Goal: Task Accomplishment & Management: Manage account settings

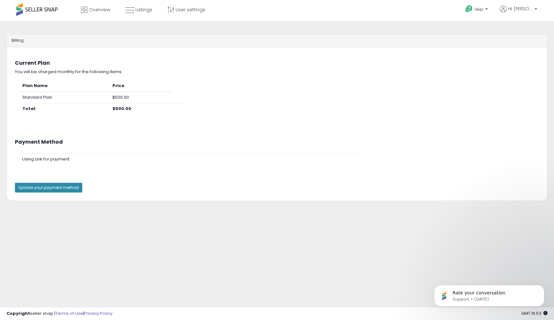
click at [59, 190] on button "Update your payment method" at bounding box center [48, 188] width 67 height 10
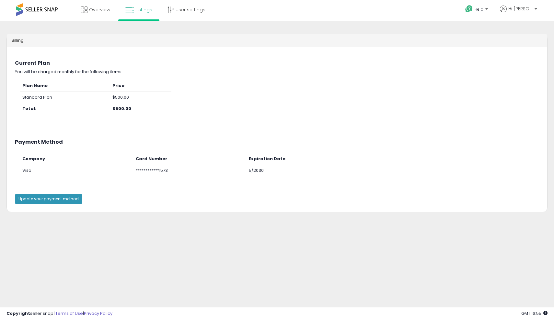
click at [145, 14] on link "Listings" at bounding box center [139, 9] width 37 height 19
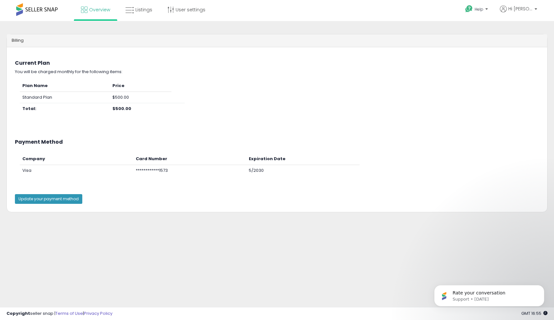
click at [100, 14] on link "Overview" at bounding box center [95, 9] width 39 height 19
click at [487, 7] on p "Help" at bounding box center [477, 9] width 25 height 7
click at [485, 33] on link "Contact Support" at bounding box center [483, 33] width 35 height 6
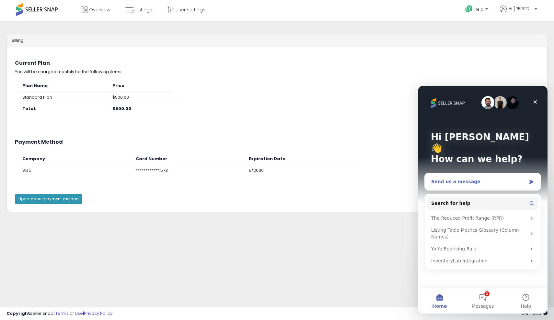
click at [488, 179] on div "Send us a message" at bounding box center [478, 182] width 95 height 7
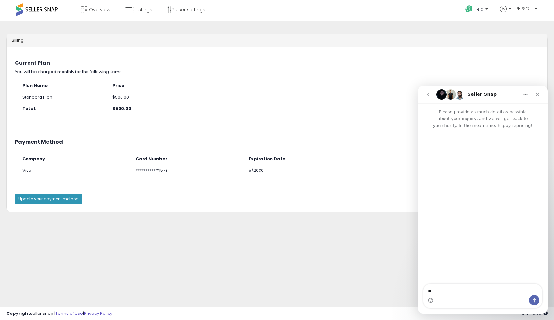
type textarea "*"
type textarea "**********"
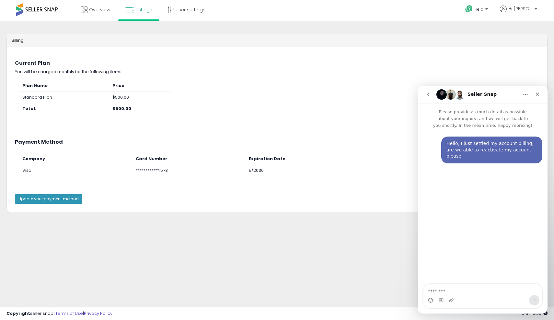
click at [140, 16] on link "Listings" at bounding box center [139, 9] width 37 height 19
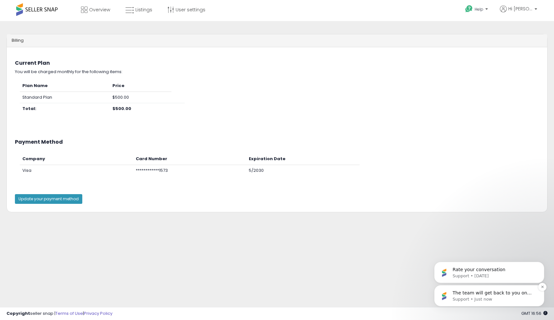
click at [494, 293] on p "The team will get back to you on this. Our usual reply time is a few minutes. Y…" at bounding box center [495, 293] width 84 height 6
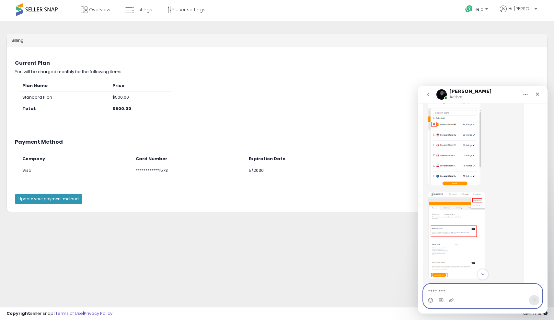
scroll to position [216, 0]
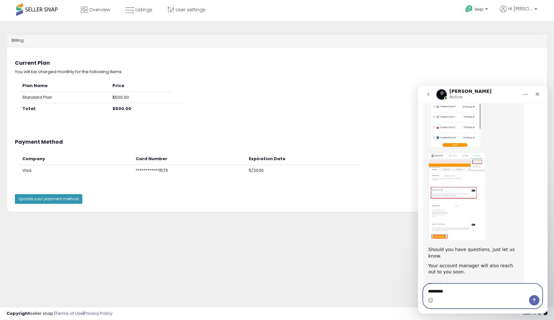
type textarea "**********"
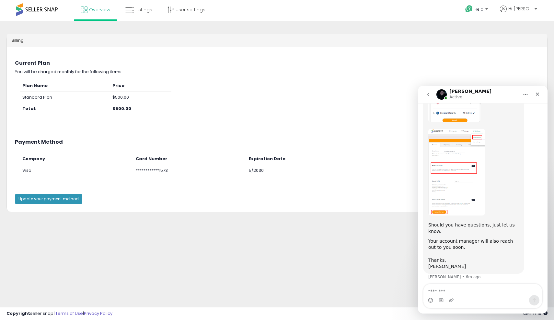
click at [91, 7] on span "Overview" at bounding box center [99, 9] width 21 height 6
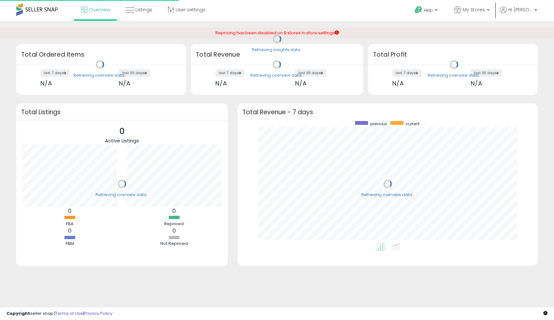
scroll to position [122, 287]
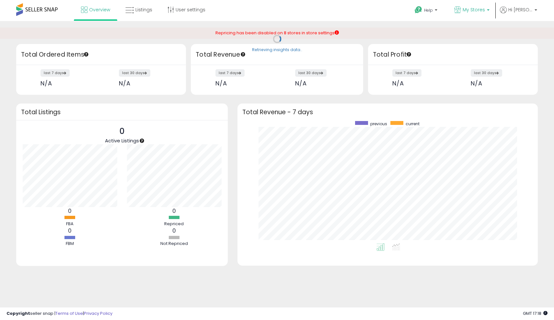
click at [485, 7] on span "My Stores" at bounding box center [474, 9] width 22 height 6
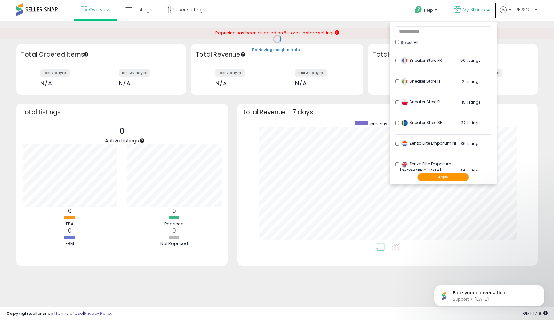
scroll to position [36, 0]
click at [435, 179] on button "Apply" at bounding box center [443, 177] width 52 height 8
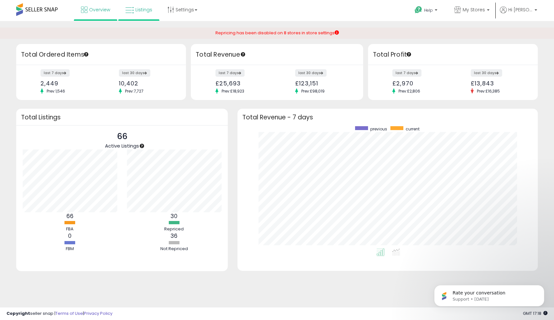
click at [144, 14] on link "Listings" at bounding box center [139, 9] width 37 height 19
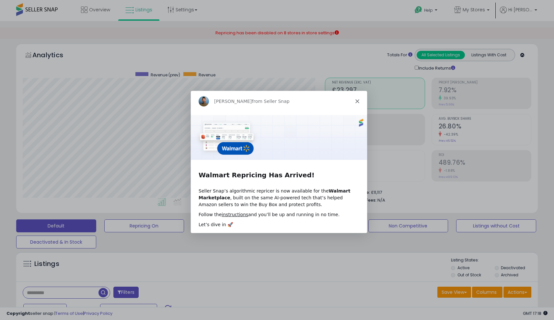
scroll to position [133, 303]
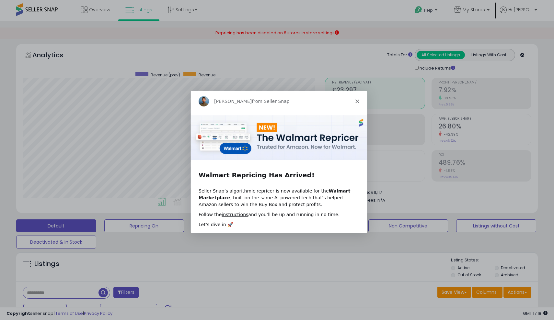
click at [356, 99] on polygon "Close" at bounding box center [357, 101] width 4 height 4
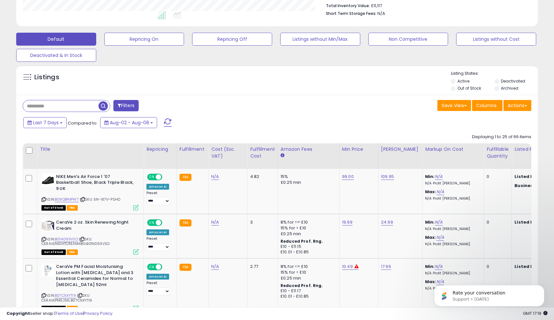
scroll to position [188, 0]
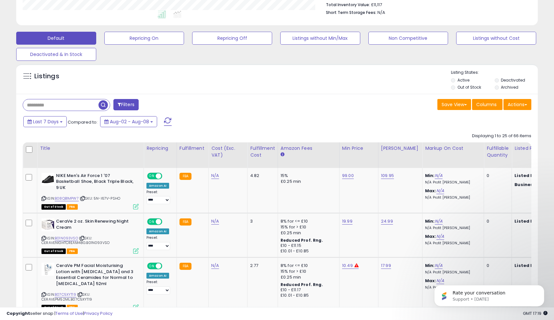
click at [457, 86] on li "Out of Stock" at bounding box center [472, 88] width 42 height 7
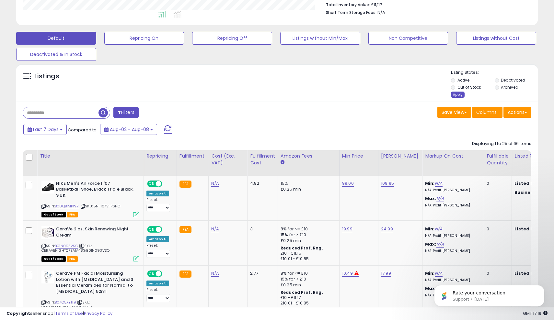
click at [458, 95] on div "Apply" at bounding box center [458, 95] width 14 height 6
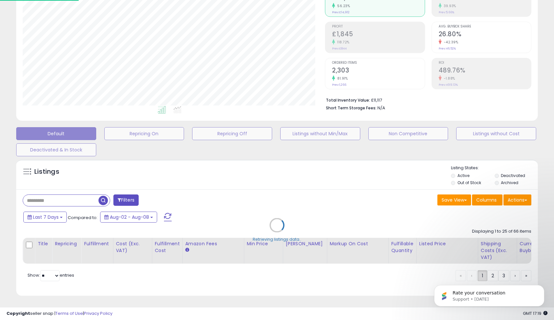
scroll to position [90, 0]
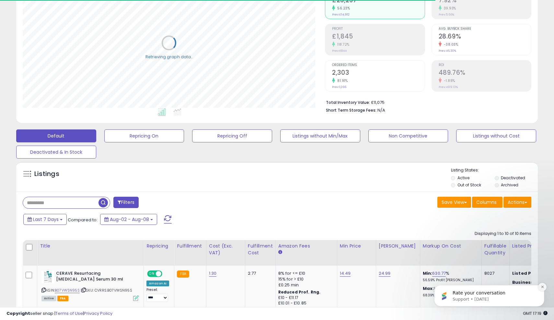
click at [544, 290] on button "Dismiss notification" at bounding box center [542, 287] width 8 height 8
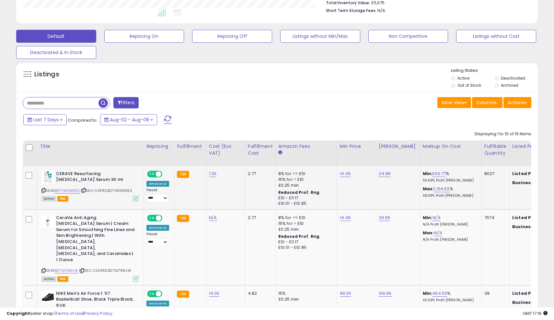
scroll to position [190, 0]
click at [210, 170] on link "1.30" at bounding box center [213, 173] width 8 height 6
type input "****"
click at [222, 157] on span at bounding box center [220, 158] width 4 height 4
click at [234, 156] on icon "submit" at bounding box center [232, 157] width 4 height 4
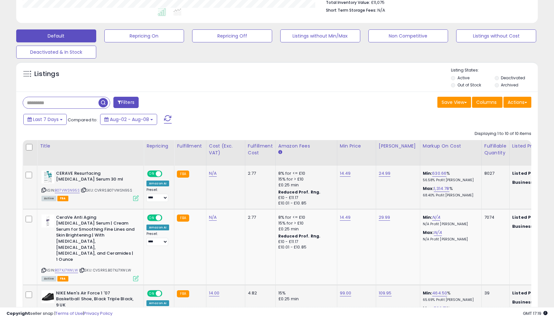
click at [214, 177] on link "14.00" at bounding box center [213, 173] width 8 height 6
click at [223, 261] on span at bounding box center [221, 263] width 4 height 4
click at [236, 261] on button "submit" at bounding box center [232, 263] width 11 height 10
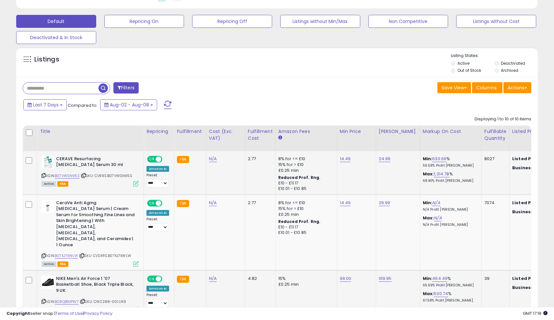
scroll to position [208, 0]
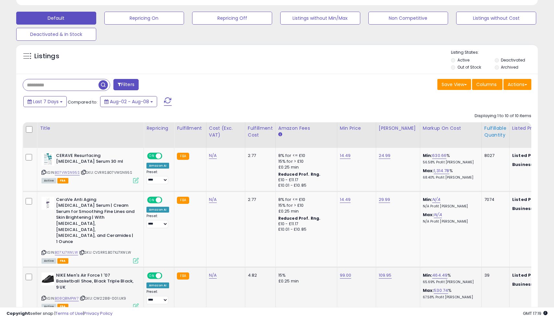
click at [490, 133] on div "Fulfillable Quantity" at bounding box center [495, 132] width 22 height 14
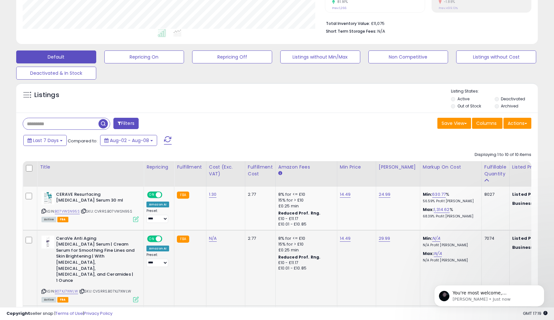
scroll to position [0, 0]
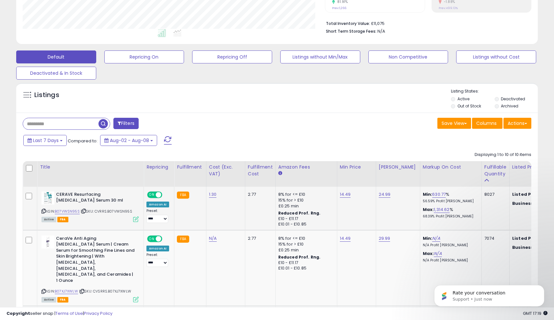
click at [73, 211] on link "B07VWSN95S" at bounding box center [67, 212] width 25 height 6
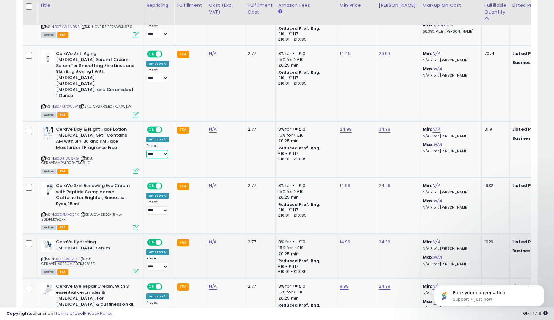
scroll to position [354, 0]
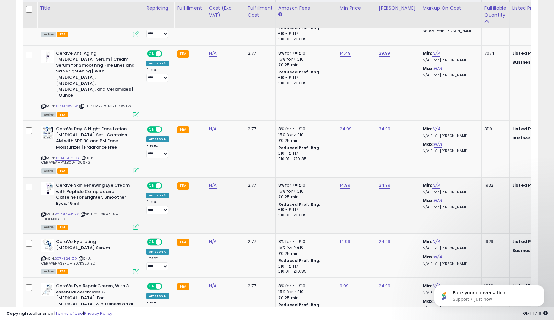
click at [70, 212] on link "B0DPMXGCFX" at bounding box center [67, 215] width 24 height 6
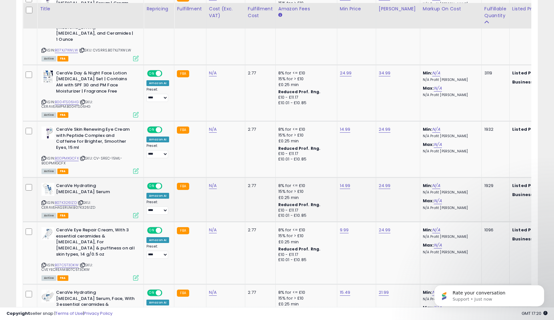
scroll to position [411, 0]
click at [68, 200] on link "B07K3261ZD" at bounding box center [66, 203] width 22 height 6
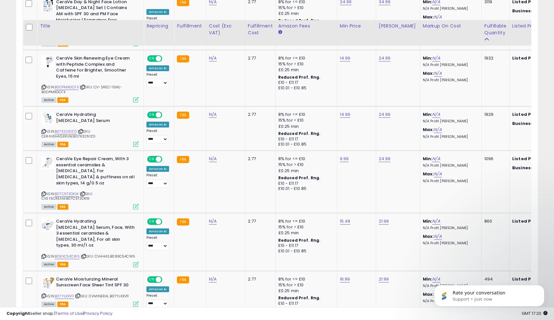
scroll to position [523, 0]
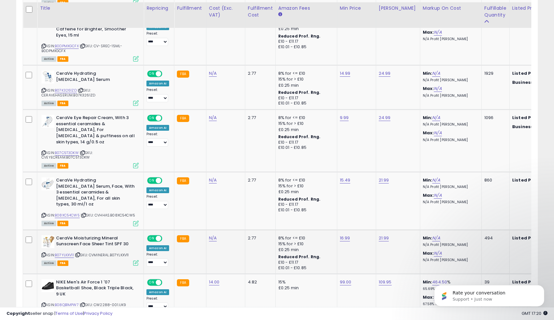
click at [68, 253] on link "B07YLKXV11" at bounding box center [64, 256] width 19 height 6
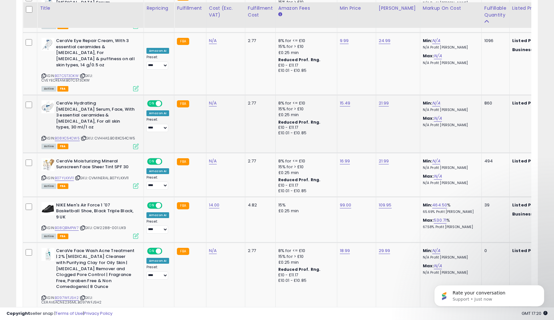
scroll to position [600, 0]
select select "**"
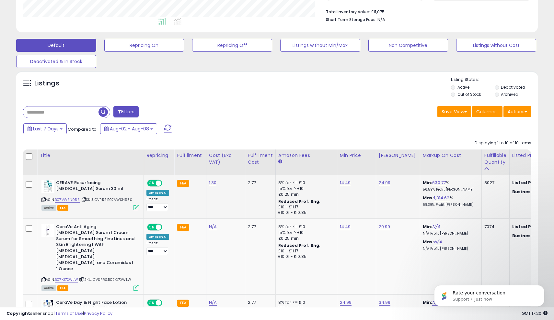
scroll to position [180, 0]
click at [433, 181] on link "630.77" at bounding box center [439, 183] width 14 height 6
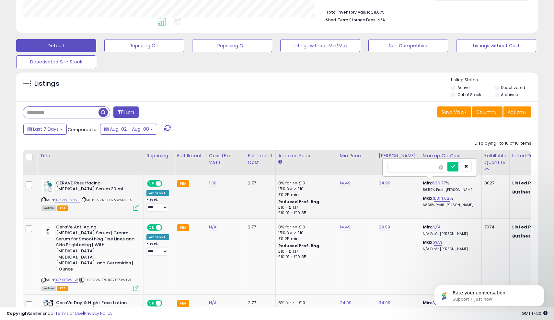
click at [443, 166] on span at bounding box center [441, 168] width 4 height 4
click at [455, 166] on icon "submit" at bounding box center [453, 167] width 4 height 4
click at [434, 197] on link "1,314.78" at bounding box center [441, 198] width 15 height 6
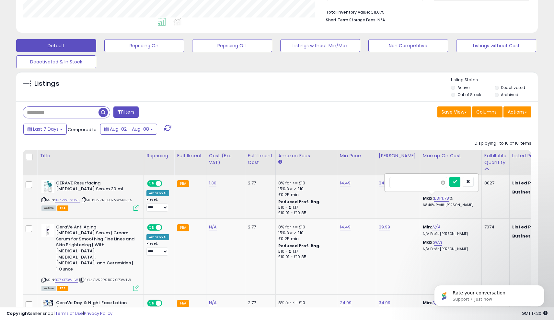
click at [445, 181] on span at bounding box center [443, 183] width 4 height 4
click at [457, 180] on icon "submit" at bounding box center [455, 182] width 4 height 4
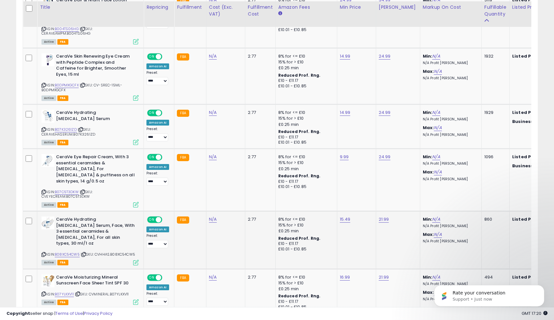
scroll to position [484, 0]
click at [543, 287] on icon "Dismiss notification" at bounding box center [543, 287] width 4 height 4
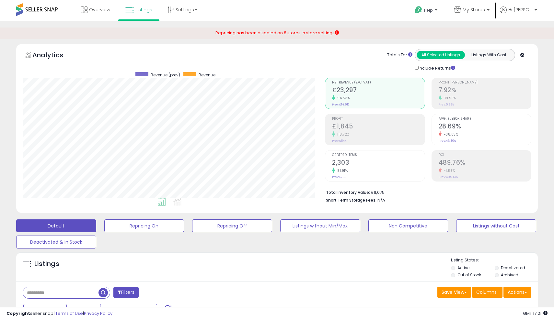
scroll to position [0, 0]
